Goal: Task Accomplishment & Management: Manage account settings

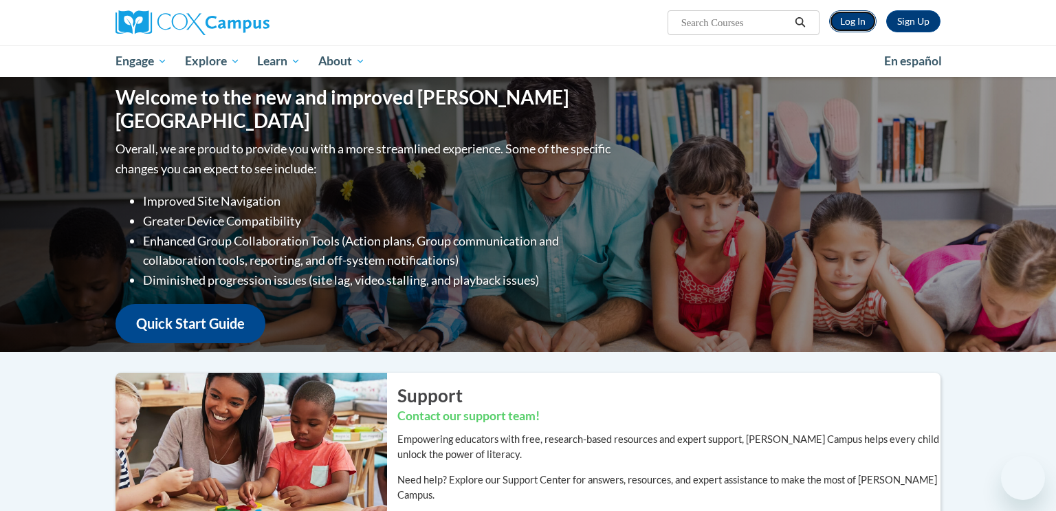
click at [836, 17] on link "Log In" at bounding box center [853, 21] width 47 height 22
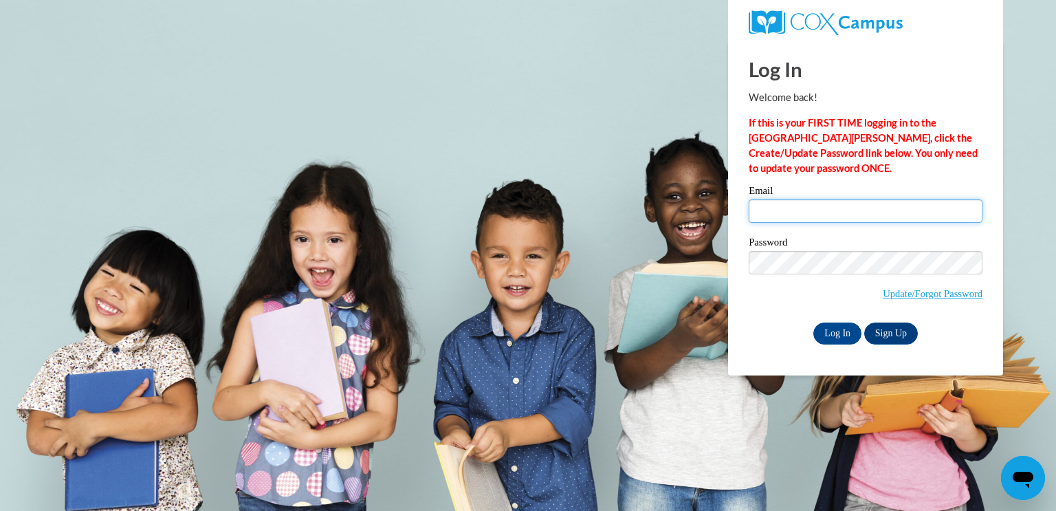
click at [893, 215] on input "Email" at bounding box center [866, 210] width 234 height 23
type input "[EMAIL_ADDRESS][PERSON_NAME][DOMAIN_NAME]"
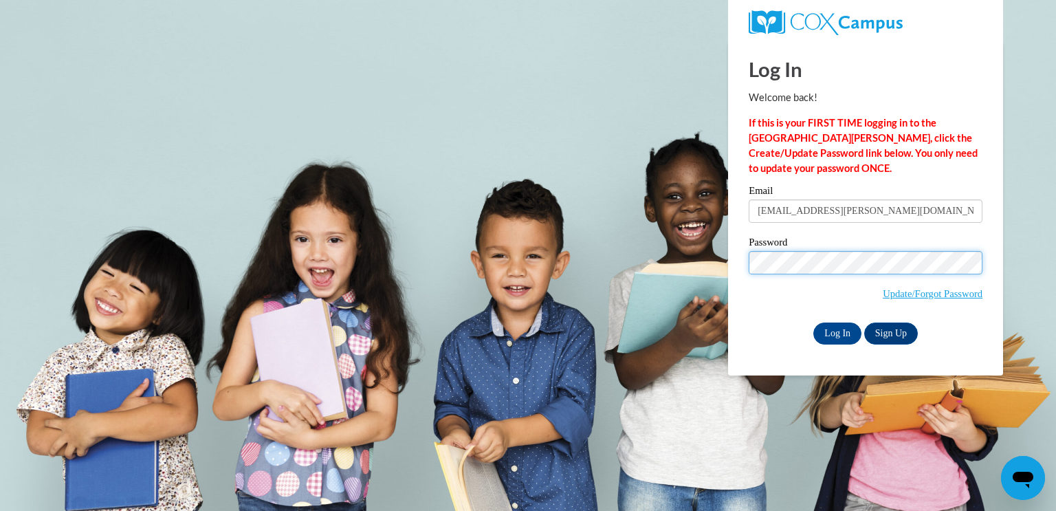
click at [814, 323] on input "Log In" at bounding box center [838, 334] width 48 height 22
